Goal: Transaction & Acquisition: Download file/media

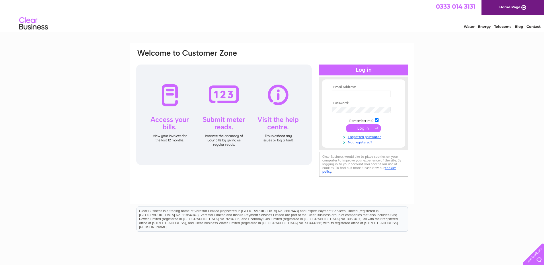
type input "linda@chluk.com"
click at [364, 129] on input "submit" at bounding box center [363, 128] width 35 height 8
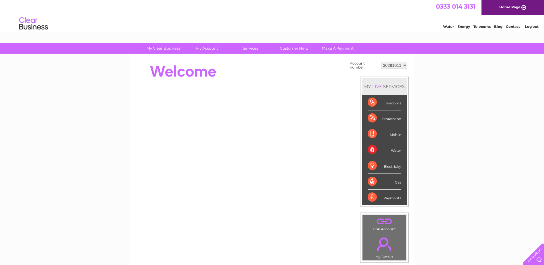
click at [405, 64] on select "30291611 30312220 30313488 30315024 30316758" at bounding box center [394, 65] width 26 height 7
select select "30313488"
click at [381, 62] on select "30291611 30312220 30313488 30315024 30316758" at bounding box center [394, 65] width 26 height 7
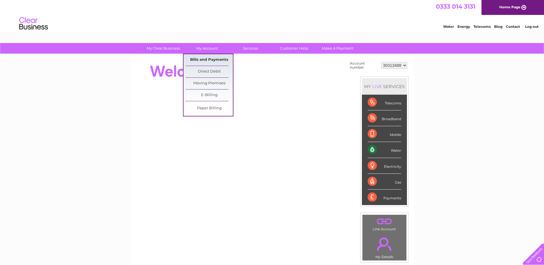
click at [201, 56] on link "Bills and Payments" at bounding box center [209, 59] width 47 height 11
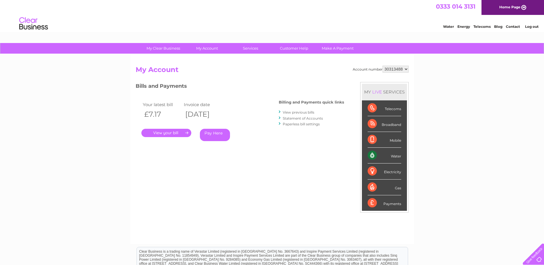
click at [186, 133] on link "." at bounding box center [166, 133] width 50 height 8
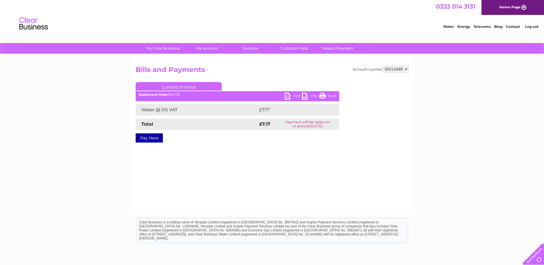
click at [290, 94] on link "PDF" at bounding box center [293, 97] width 17 height 8
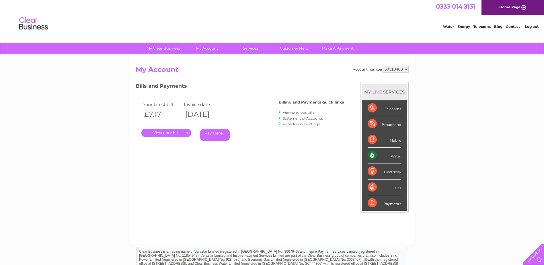
click at [407, 69] on select "30291611 30312220 30313488 30315024 30316758" at bounding box center [396, 69] width 26 height 7
select select "30291611"
click at [383, 66] on select "30291611 30312220 30313488 30315024 30316758" at bounding box center [396, 69] width 26 height 7
click at [304, 119] on link "Statement of Accounts" at bounding box center [303, 118] width 40 height 4
click at [405, 69] on select "30291611 30312220 30313488 30315024 30316758" at bounding box center [396, 69] width 26 height 7
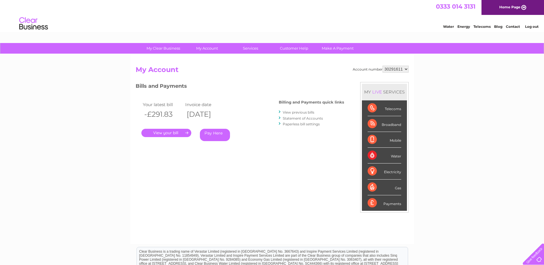
select select "30316758"
click at [383, 66] on select "30291611 30312220 30313488 30315024 30316758" at bounding box center [396, 69] width 26 height 7
click at [182, 132] on link "." at bounding box center [166, 133] width 50 height 8
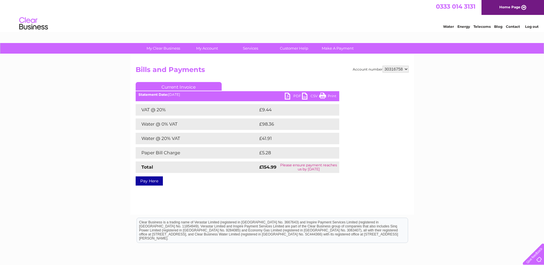
click at [293, 96] on link "PDF" at bounding box center [293, 97] width 17 height 8
click at [407, 69] on select "30291611 30312220 30313488 30315024 30316758" at bounding box center [396, 69] width 26 height 7
select select "30312220"
click at [383, 66] on select "30291611 30312220 30313488 30315024 30316758" at bounding box center [396, 69] width 26 height 7
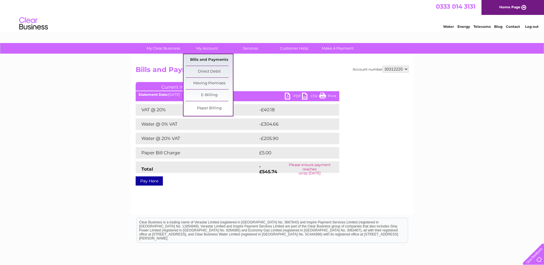
click at [208, 59] on link "Bills and Payments" at bounding box center [209, 59] width 47 height 11
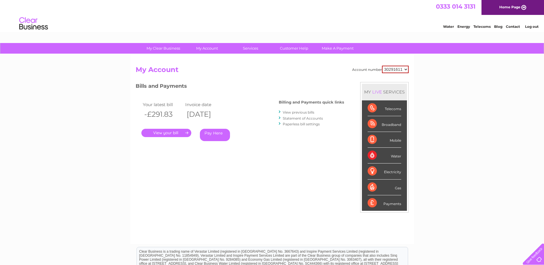
click at [294, 118] on link "Statement of Accounts" at bounding box center [303, 118] width 40 height 4
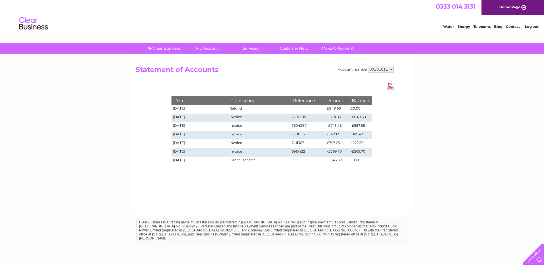
click at [391, 70] on select "30291611 30312220 30313488 30315024 30316758" at bounding box center [381, 69] width 26 height 7
select select "30312220"
click at [368, 66] on select "30291611 30312220 30313488 30315024 30316758" at bounding box center [381, 69] width 26 height 7
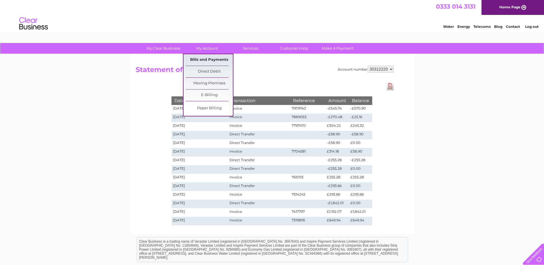
click at [207, 59] on link "Bills and Payments" at bounding box center [209, 59] width 47 height 11
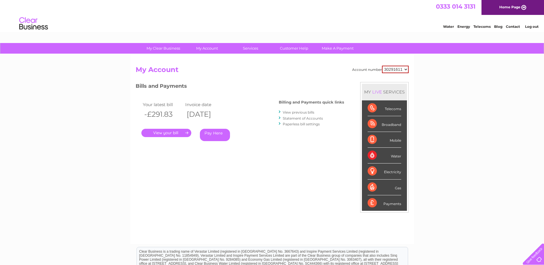
click at [185, 132] on link "." at bounding box center [166, 133] width 50 height 8
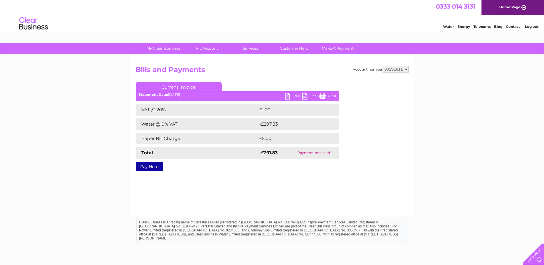
click at [290, 95] on link "PDF" at bounding box center [293, 97] width 17 height 8
click at [406, 70] on select "30291611 30312220 30313488 30315024 30316758" at bounding box center [396, 69] width 26 height 7
select select "30312220"
click at [383, 66] on select "30291611 30312220 30313488 30315024 30316758" at bounding box center [396, 69] width 26 height 7
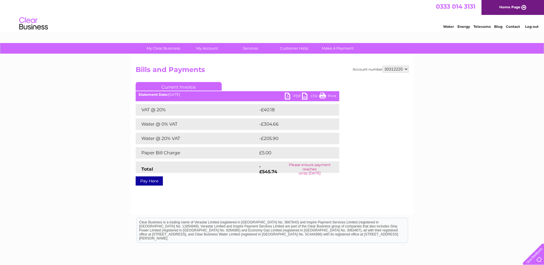
click at [297, 96] on link "PDF" at bounding box center [293, 97] width 17 height 8
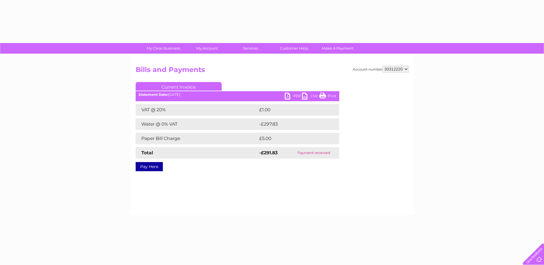
select select "30312220"
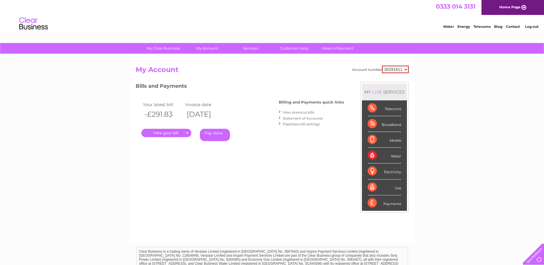
click at [404, 70] on select "30291611 30312220 30313488 30315024 30316758" at bounding box center [395, 69] width 27 height 7
select select "30312220"
click at [382, 66] on select "30291611 30312220 30313488 30315024 30316758" at bounding box center [395, 69] width 27 height 7
click at [300, 118] on link "Statement of Accounts" at bounding box center [303, 118] width 40 height 4
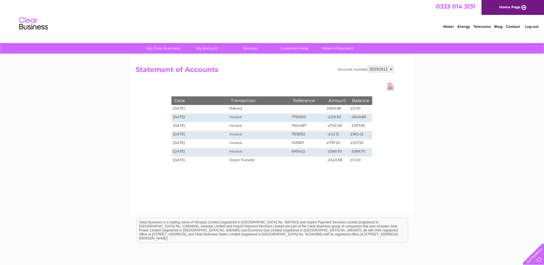
click at [393, 71] on select "30291611 30312220 30313488 30315024 30316758" at bounding box center [381, 69] width 26 height 7
select select "30312220"
click at [368, 66] on select "30291611 30312220 30313488 30315024 30316758" at bounding box center [381, 69] width 26 height 7
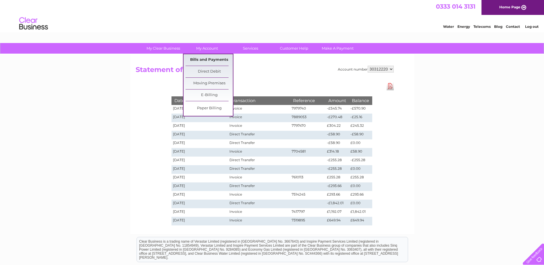
click at [211, 58] on link "Bills and Payments" at bounding box center [209, 59] width 47 height 11
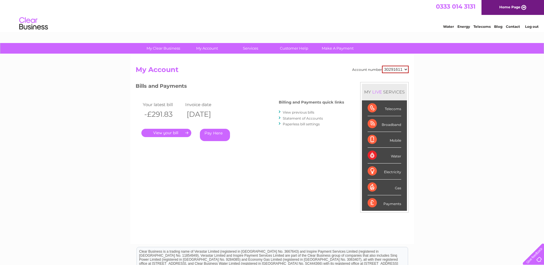
click at [407, 70] on select "30291611 30312220 30313488 30315024 30316758" at bounding box center [395, 69] width 27 height 7
select select "30312220"
click at [382, 66] on select "30291611 30312220 30313488 30315024 30316758" at bounding box center [395, 69] width 27 height 7
click at [298, 112] on link "View previous bills" at bounding box center [299, 112] width 32 height 4
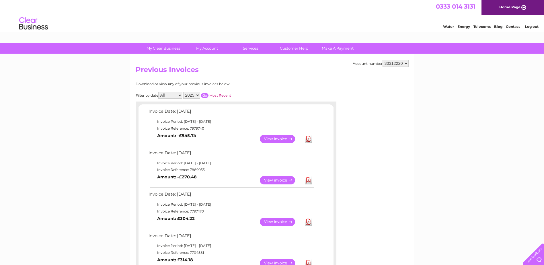
click at [282, 221] on link "View" at bounding box center [281, 222] width 42 height 8
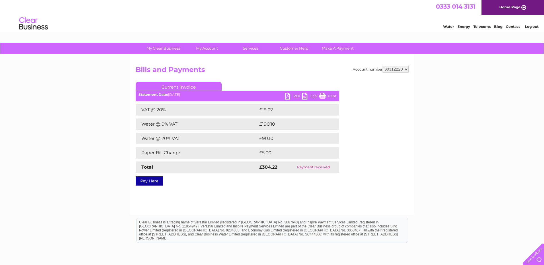
click at [292, 94] on link "PDF" at bounding box center [293, 97] width 17 height 8
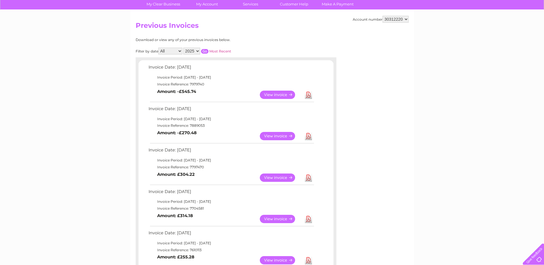
scroll to position [86, 0]
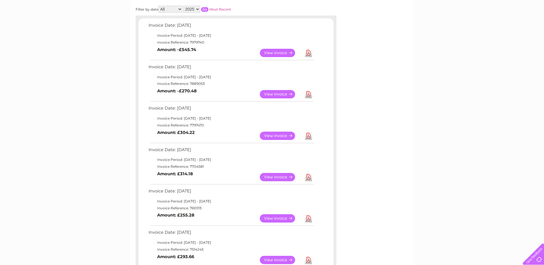
click at [290, 178] on link "View" at bounding box center [281, 177] width 42 height 8
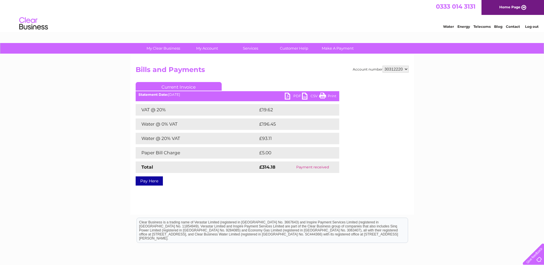
click at [294, 95] on link "PDF" at bounding box center [293, 97] width 17 height 8
drag, startPoint x: 532, startPoint y: 28, endPoint x: 465, endPoint y: 9, distance: 69.5
click at [532, 28] on link "Log out" at bounding box center [531, 26] width 13 height 4
